Goal: Navigation & Orientation: Find specific page/section

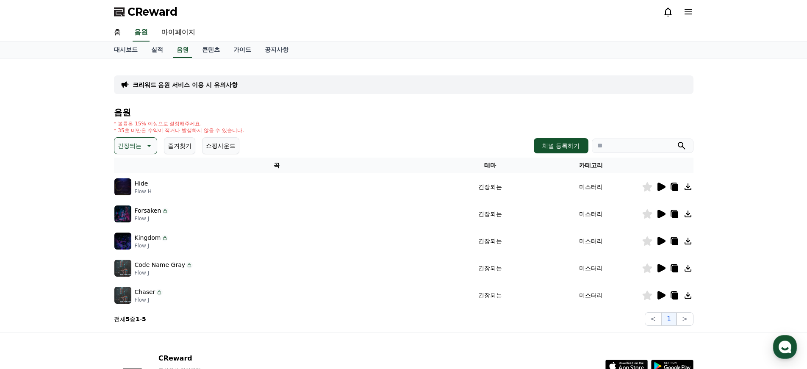
click at [675, 269] on icon at bounding box center [675, 269] width 6 height 7
click at [111, 25] on link "홈" at bounding box center [117, 33] width 20 height 18
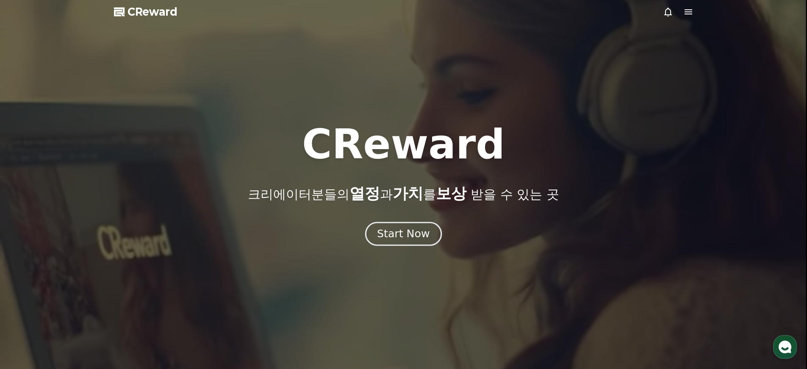
click at [423, 236] on div "Start Now" at bounding box center [403, 234] width 53 height 14
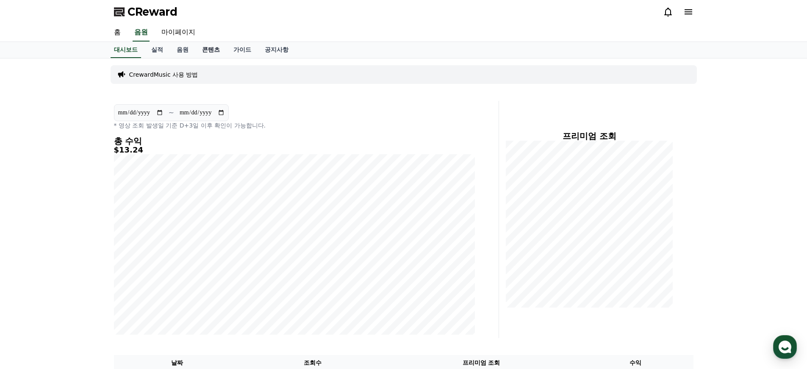
click at [197, 47] on link "콘텐츠" at bounding box center [210, 50] width 31 height 16
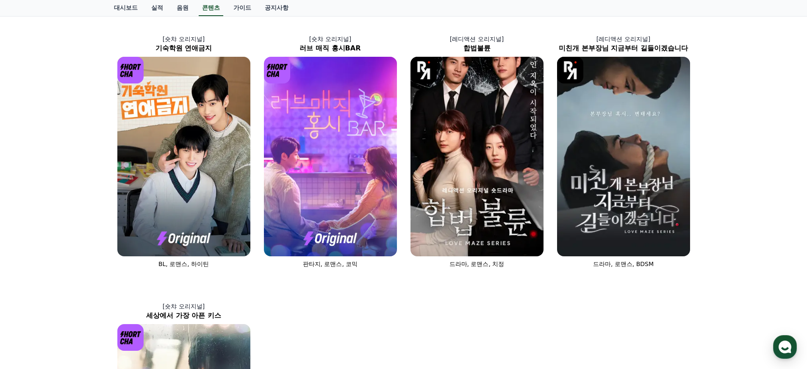
scroll to position [188, 0]
